Goal: Obtain resource: Download file/media

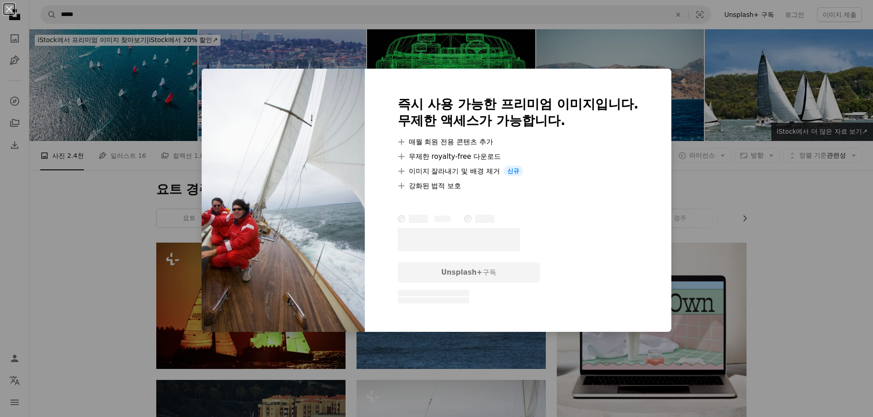
scroll to position [7396, 0]
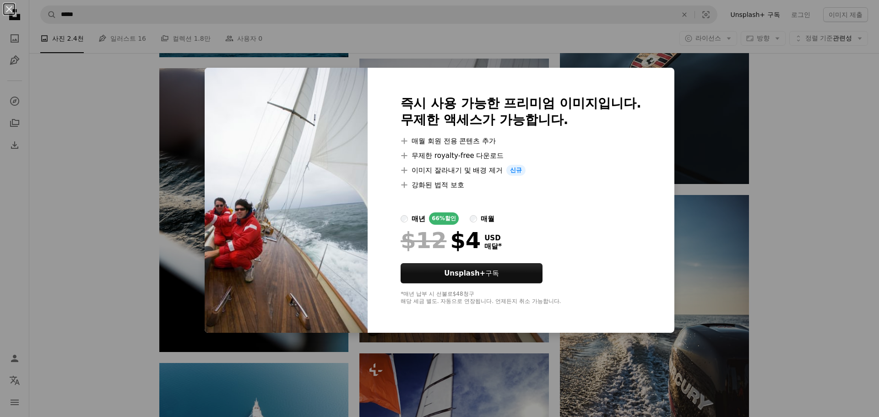
click at [75, 202] on div "An X shape 즉시 사용 가능한 프리미엄 이미지입니다. 무제한 액세스가 가능합니다. A plus sign 매월 회원 전용 콘텐츠 추가 A…" at bounding box center [439, 208] width 879 height 417
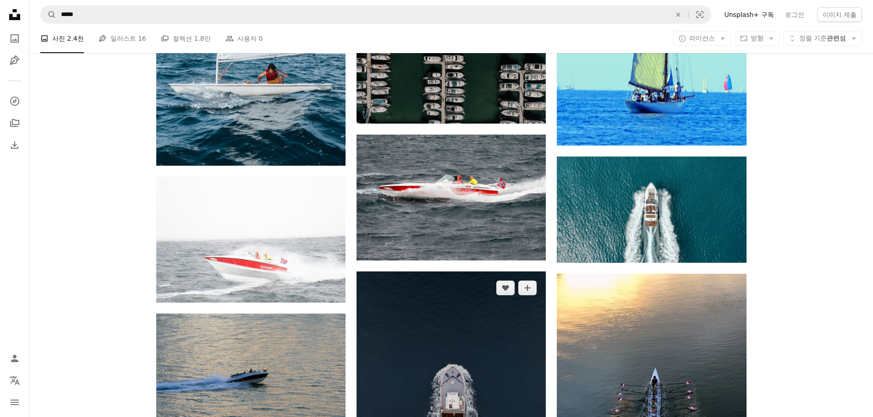
scroll to position [5472, 0]
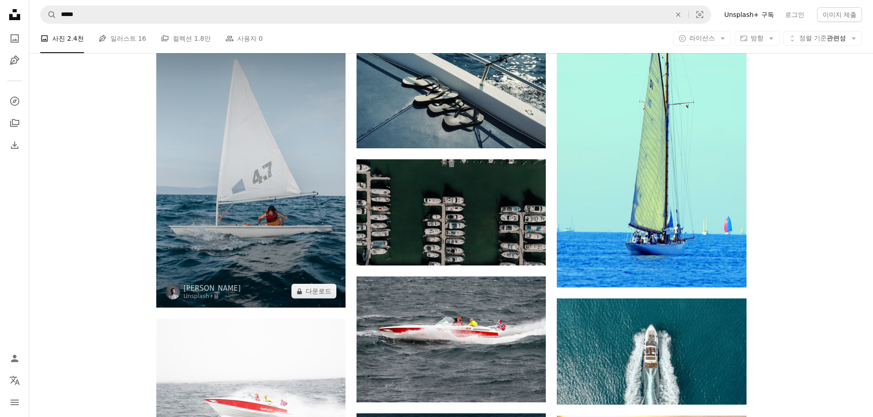
click at [210, 205] on img at bounding box center [250, 166] width 189 height 284
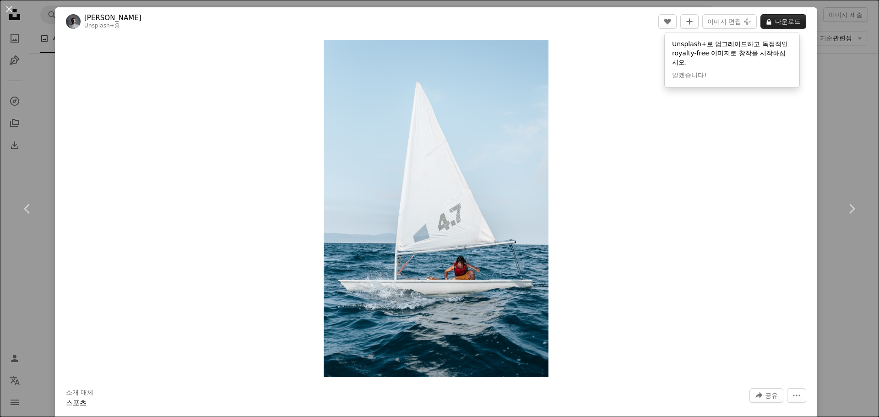
click at [783, 23] on button "A lock 다운로드" at bounding box center [784, 21] width 46 height 15
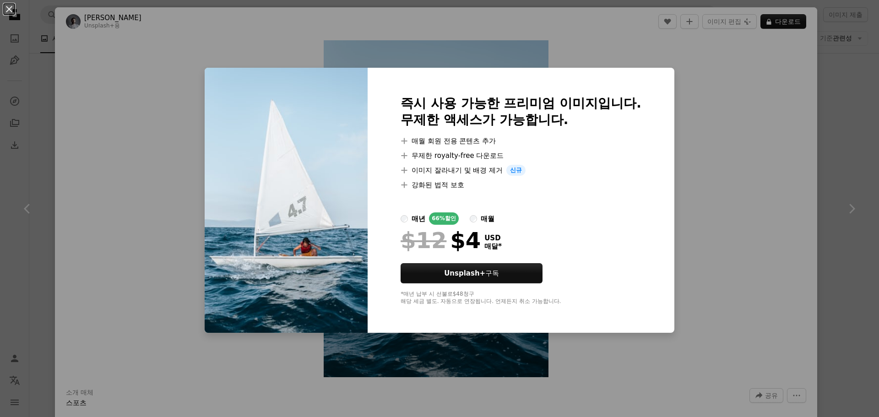
click at [747, 131] on div "An X shape 즉시 사용 가능한 프리미엄 이미지입니다. 무제한 액세스가 가능합니다. A plus sign 매월 회원 전용 콘텐츠 추가 A…" at bounding box center [439, 208] width 879 height 417
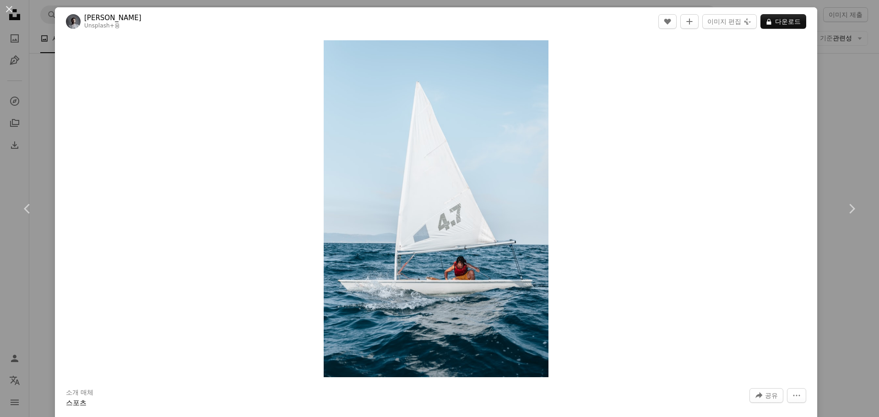
click at [851, 131] on div "An X shape Chevron left Chevron right Yunus Tuğ Unsplash+ 용 A heart A plus sign…" at bounding box center [439, 208] width 879 height 417
